Goal: Contribute content

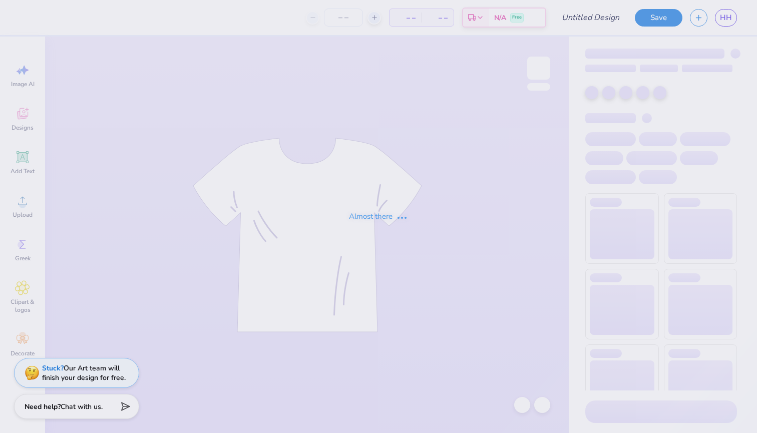
type input "[PERSON_NAME]"
type input "70"
drag, startPoint x: 384, startPoint y: 241, endPoint x: 336, endPoint y: 253, distance: 49.5
click at [339, 253] on div "Almost there" at bounding box center [378, 216] width 757 height 433
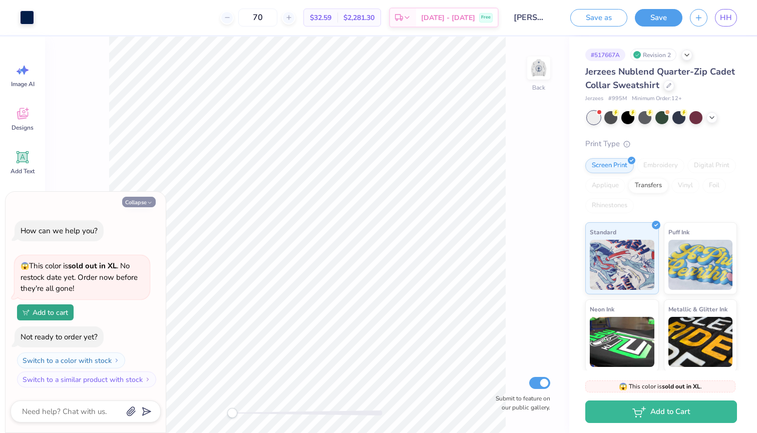
click at [129, 201] on button "Collapse" at bounding box center [139, 202] width 34 height 11
type textarea "x"
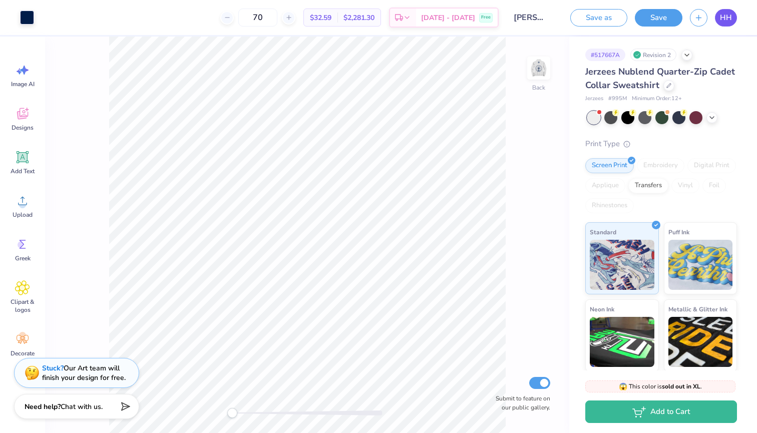
click at [725, 19] on span "HH" at bounding box center [725, 18] width 12 height 12
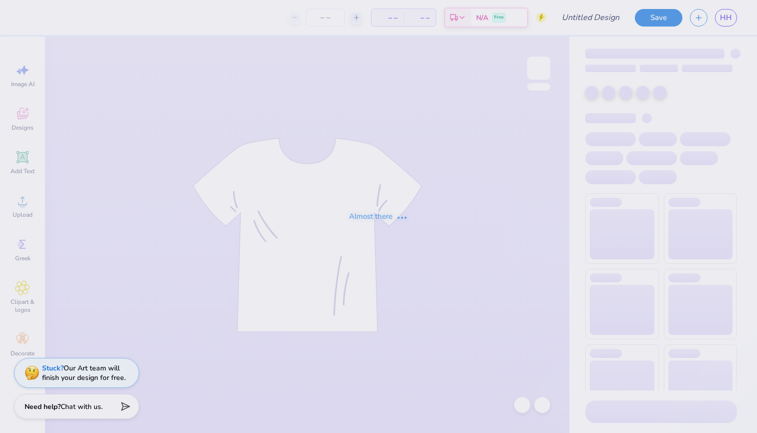
type input "[PERSON_NAME]"
type input "283"
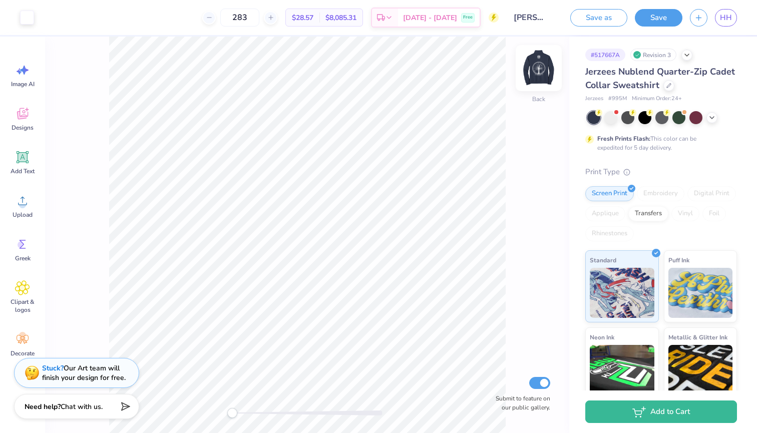
click at [540, 62] on img at bounding box center [538, 68] width 40 height 40
click at [534, 78] on img at bounding box center [538, 68] width 40 height 40
drag, startPoint x: 232, startPoint y: 411, endPoint x: 280, endPoint y: 409, distance: 48.1
click at [280, 409] on div "Accessibility label" at bounding box center [280, 413] width 10 height 10
click at [224, 417] on div "Back Submit to feature on our public gallery." at bounding box center [307, 235] width 524 height 396
